Goal: Transaction & Acquisition: Download file/media

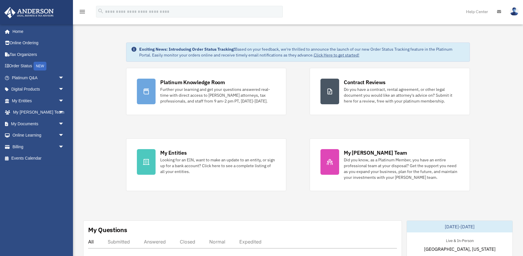
click at [65, 100] on span "arrow_drop_down" at bounding box center [64, 101] width 12 height 12
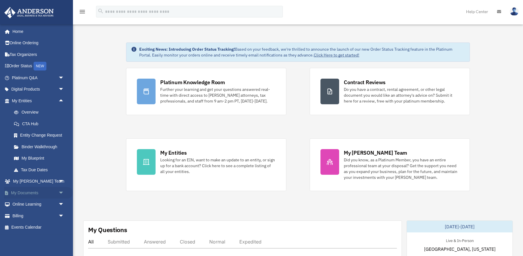
click at [62, 191] on span "arrow_drop_down" at bounding box center [64, 193] width 12 height 12
click at [28, 208] on link "Box" at bounding box center [40, 205] width 65 height 12
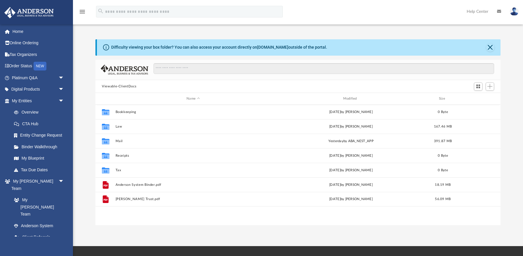
scroll to position [132, 404]
click at [284, 32] on div "Difficulty viewing your box folder? You can also access your account directly o…" at bounding box center [298, 126] width 450 height 199
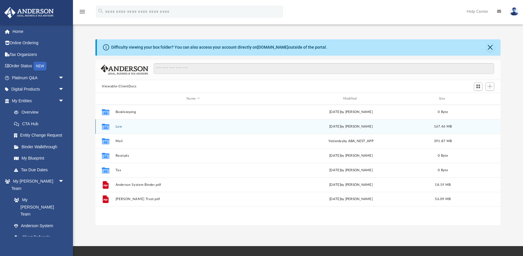
click at [118, 127] on button "Law" at bounding box center [192, 127] width 155 height 4
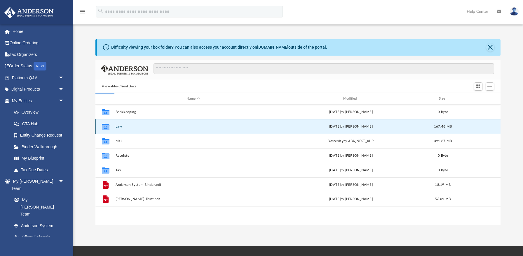
click at [118, 127] on button "Law" at bounding box center [192, 127] width 155 height 4
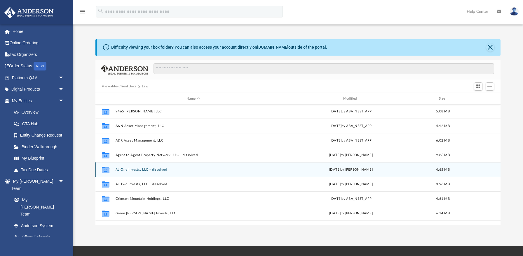
scroll to position [280, 0]
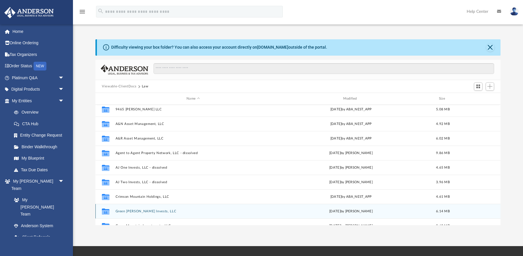
click at [141, 211] on button "Green [PERSON_NAME] Invests, LLC" at bounding box center [192, 212] width 155 height 4
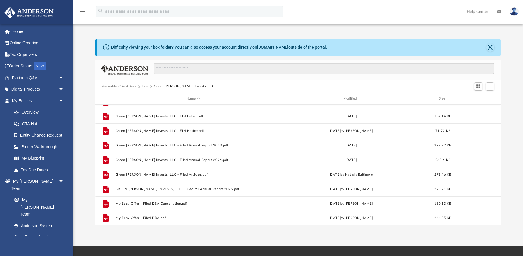
scroll to position [0, 0]
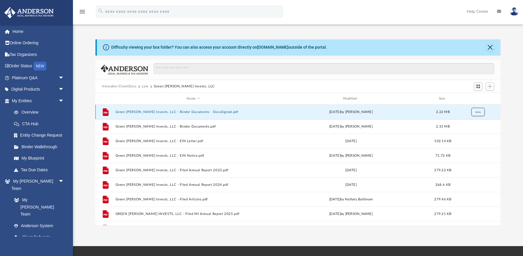
click at [475, 114] on button "More options" at bounding box center [477, 112] width 13 height 9
click at [474, 134] on li "Download" at bounding box center [472, 133] width 17 height 6
click at [143, 88] on button "Law" at bounding box center [145, 86] width 7 height 5
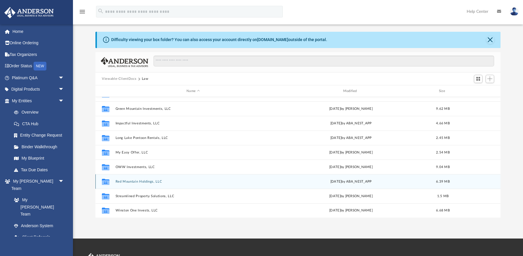
scroll to position [8, 0]
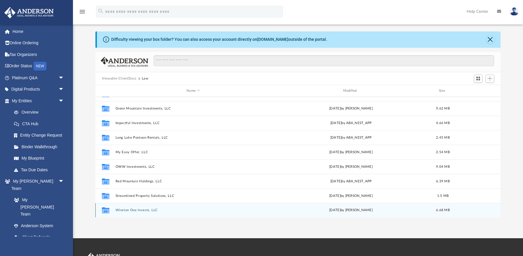
click at [150, 211] on button "Winston One Invests, LLC" at bounding box center [192, 211] width 155 height 4
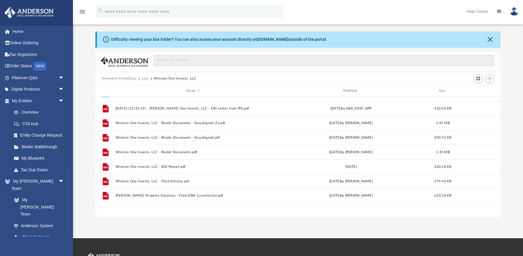
scroll to position [0, 0]
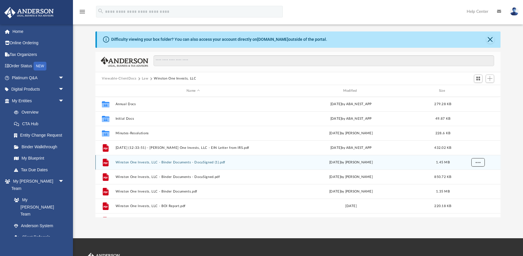
click at [476, 161] on span "More options" at bounding box center [477, 162] width 5 height 3
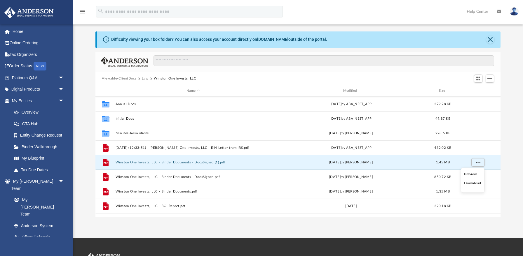
click at [473, 183] on li "Download" at bounding box center [472, 184] width 17 height 6
click at [218, 163] on button "Winston One Invests, LLC - Binder Documents - DocuSigned (1).pdf" at bounding box center [192, 163] width 155 height 4
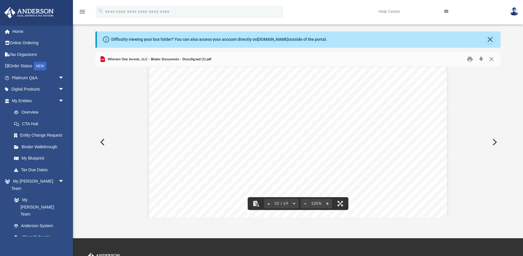
scroll to position [20573, 0]
